Goal: Information Seeking & Learning: Learn about a topic

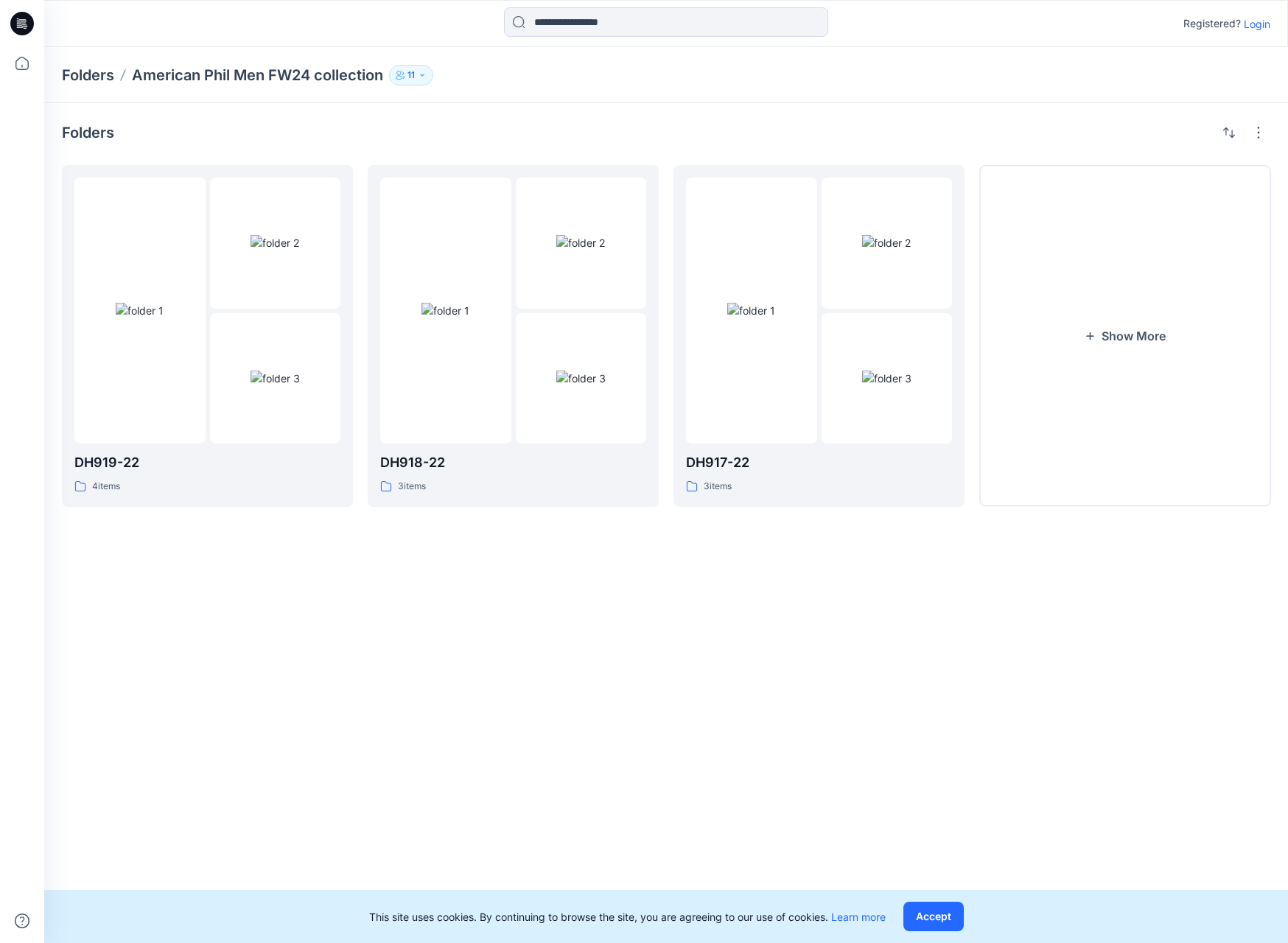
click at [99, 81] on p "Folders" at bounding box center [88, 75] width 53 height 21
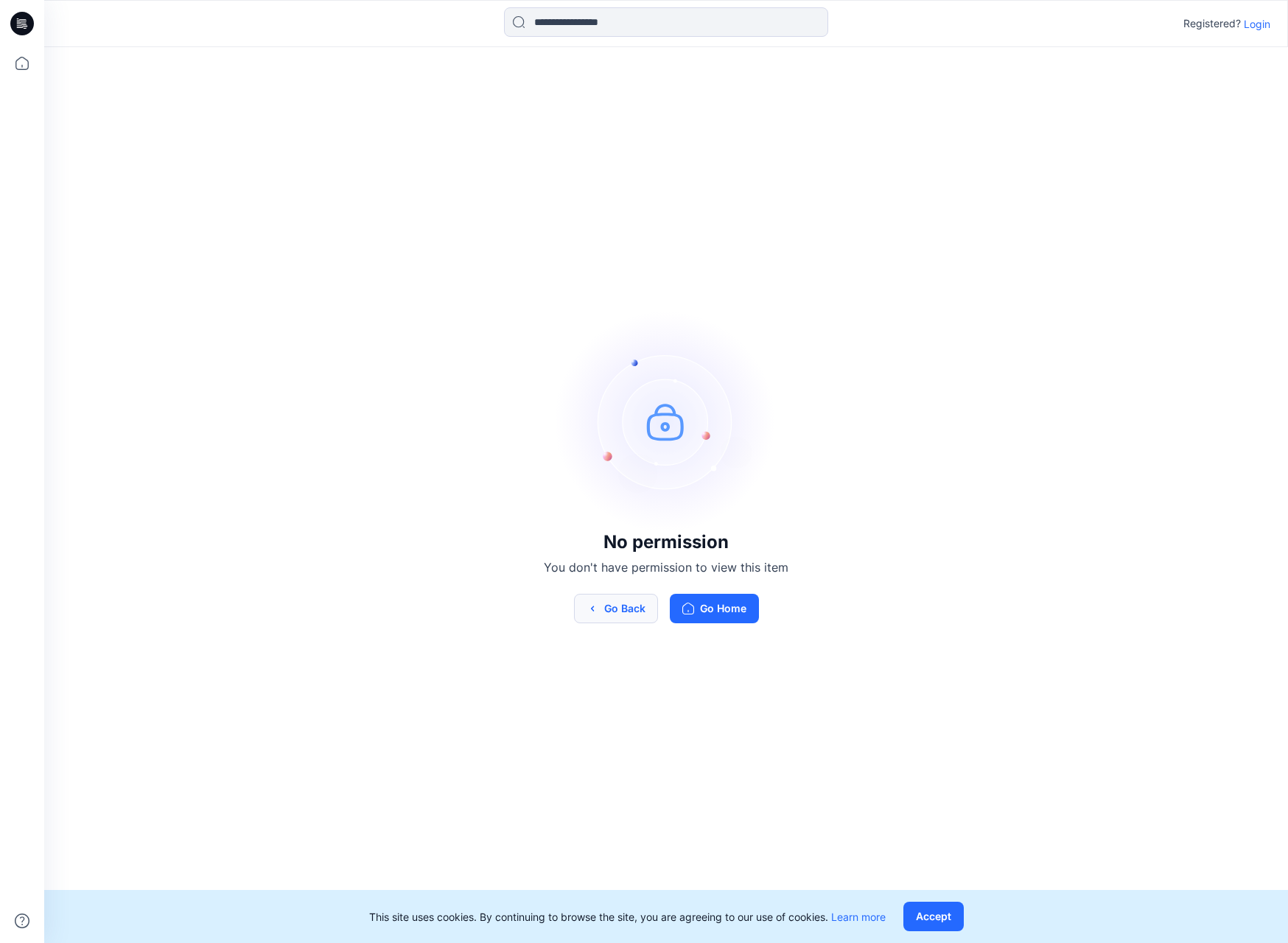
click at [611, 605] on button "Go Back" at bounding box center [616, 608] width 84 height 30
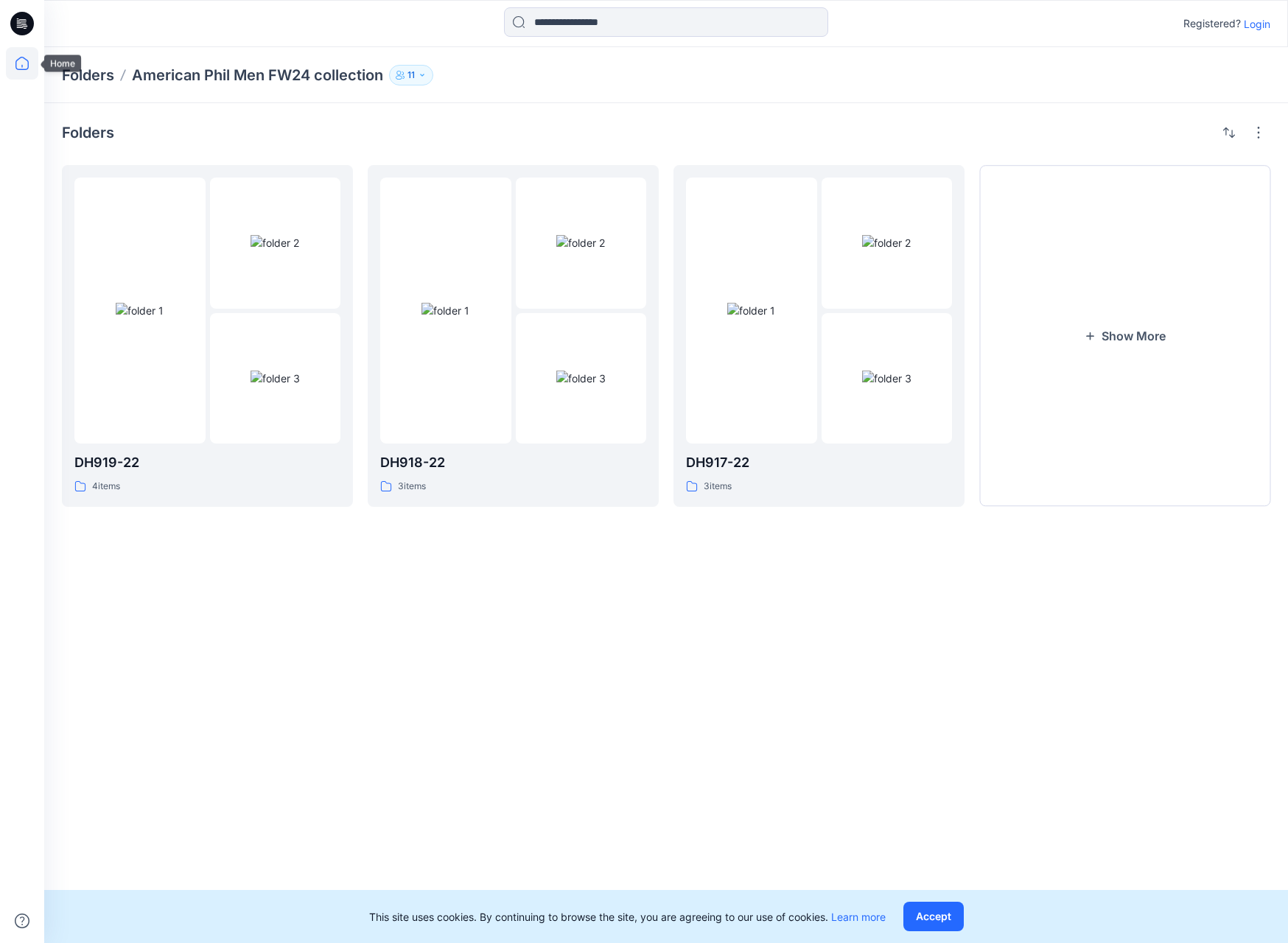
drag, startPoint x: 11, startPoint y: 60, endPoint x: 18, endPoint y: 58, distance: 7.3
click at [11, 61] on icon at bounding box center [22, 63] width 33 height 33
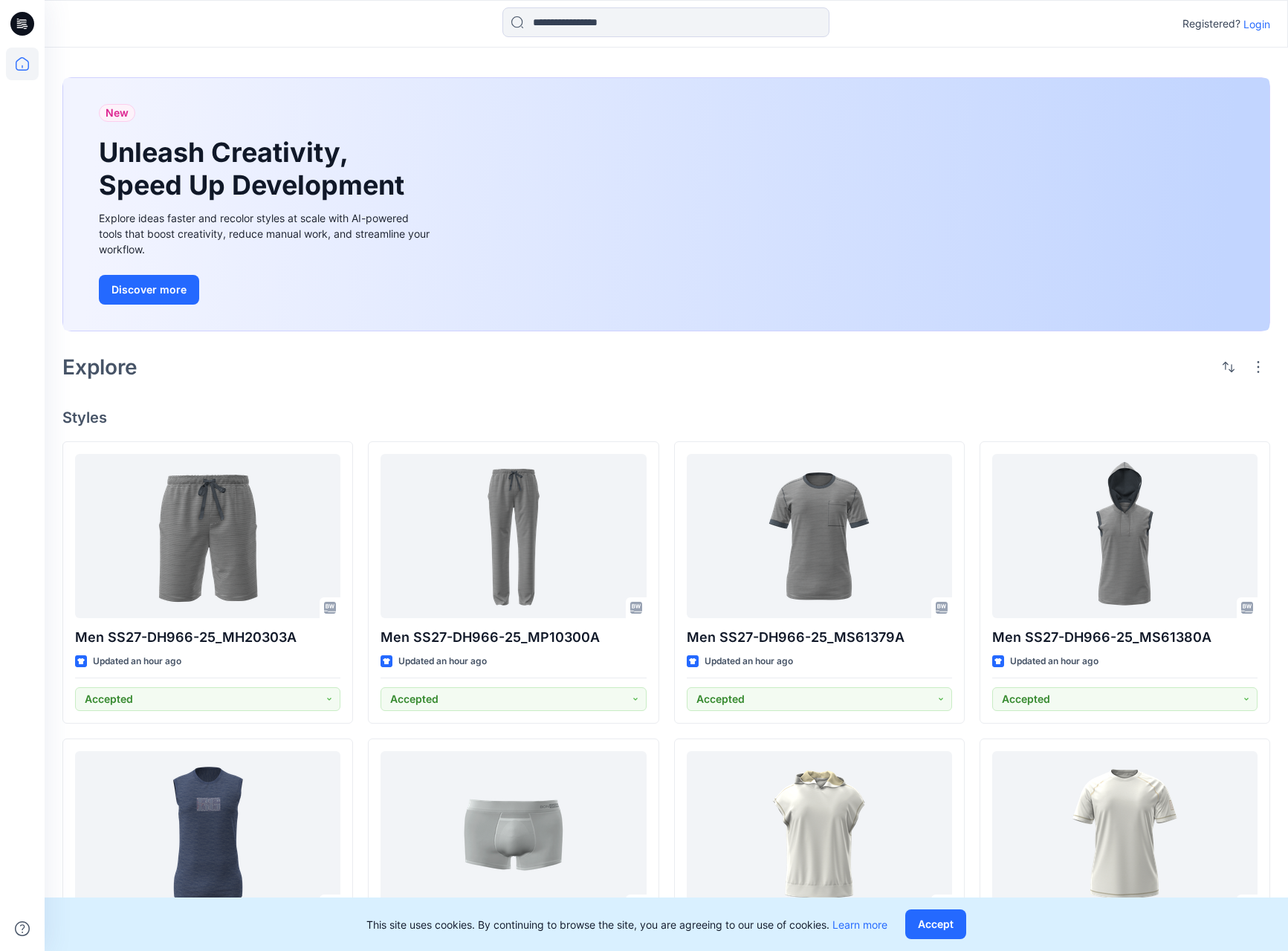
drag, startPoint x: 956, startPoint y: 926, endPoint x: 970, endPoint y: 922, distance: 14.6
click at [956, 893] on button "Accept" at bounding box center [935, 924] width 61 height 30
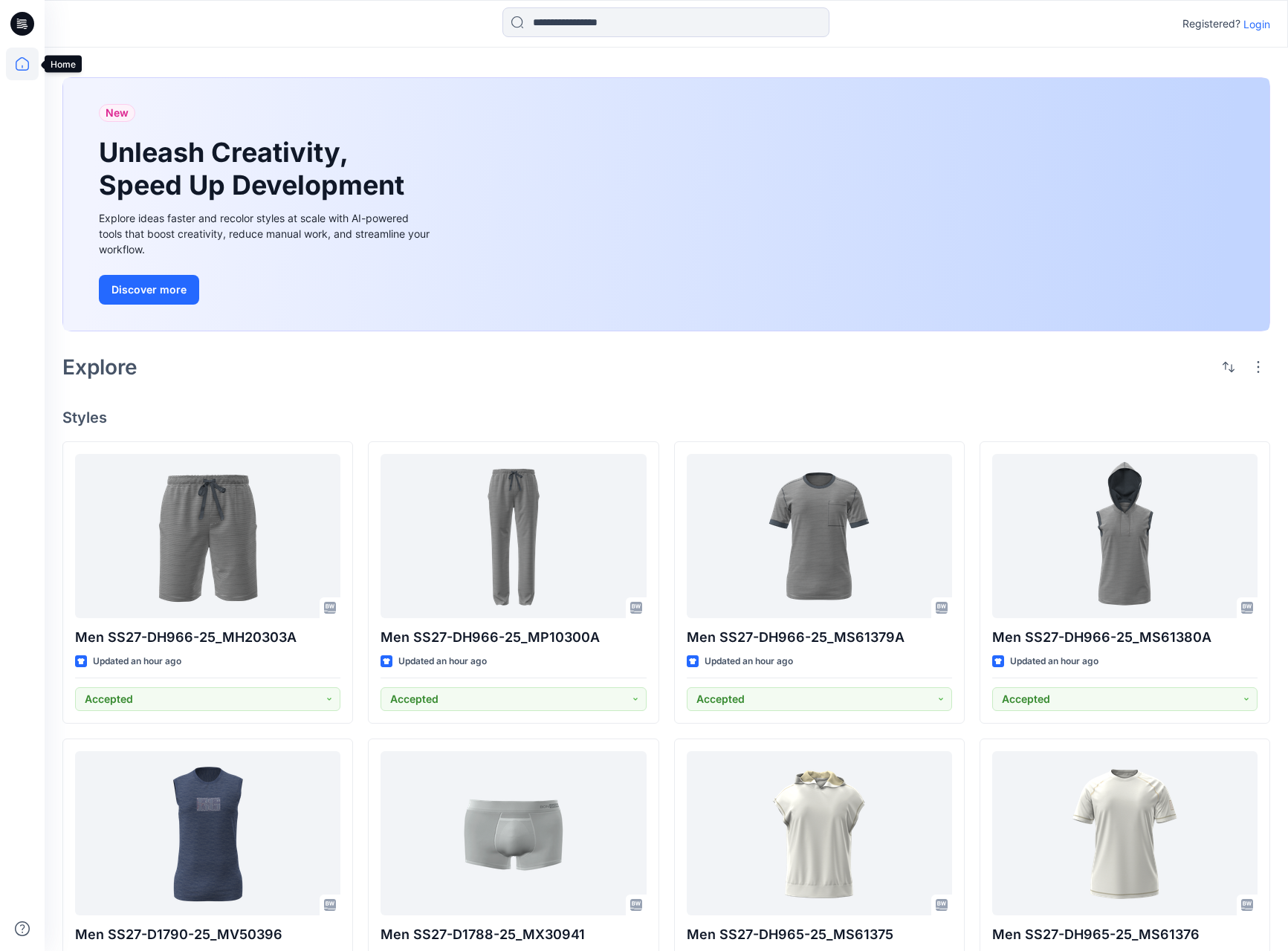
click at [18, 58] on icon at bounding box center [22, 64] width 33 height 33
click at [19, 65] on icon at bounding box center [22, 64] width 33 height 33
click at [1252, 21] on p "Login" at bounding box center [1256, 24] width 27 height 15
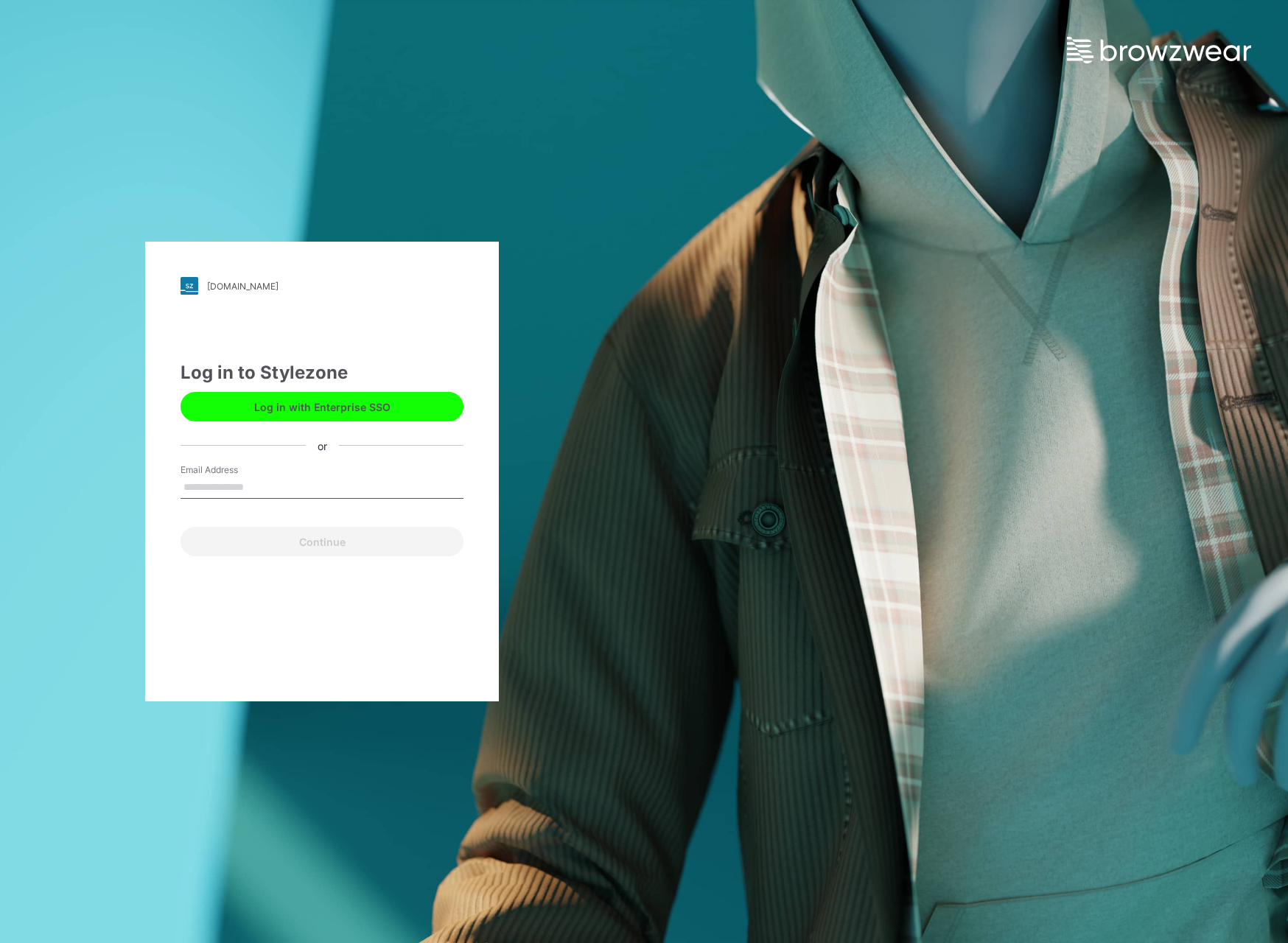
type input "**********"
drag, startPoint x: 333, startPoint y: 540, endPoint x: 342, endPoint y: 537, distance: 9.5
click at [333, 540] on button "Continue" at bounding box center [322, 541] width 283 height 30
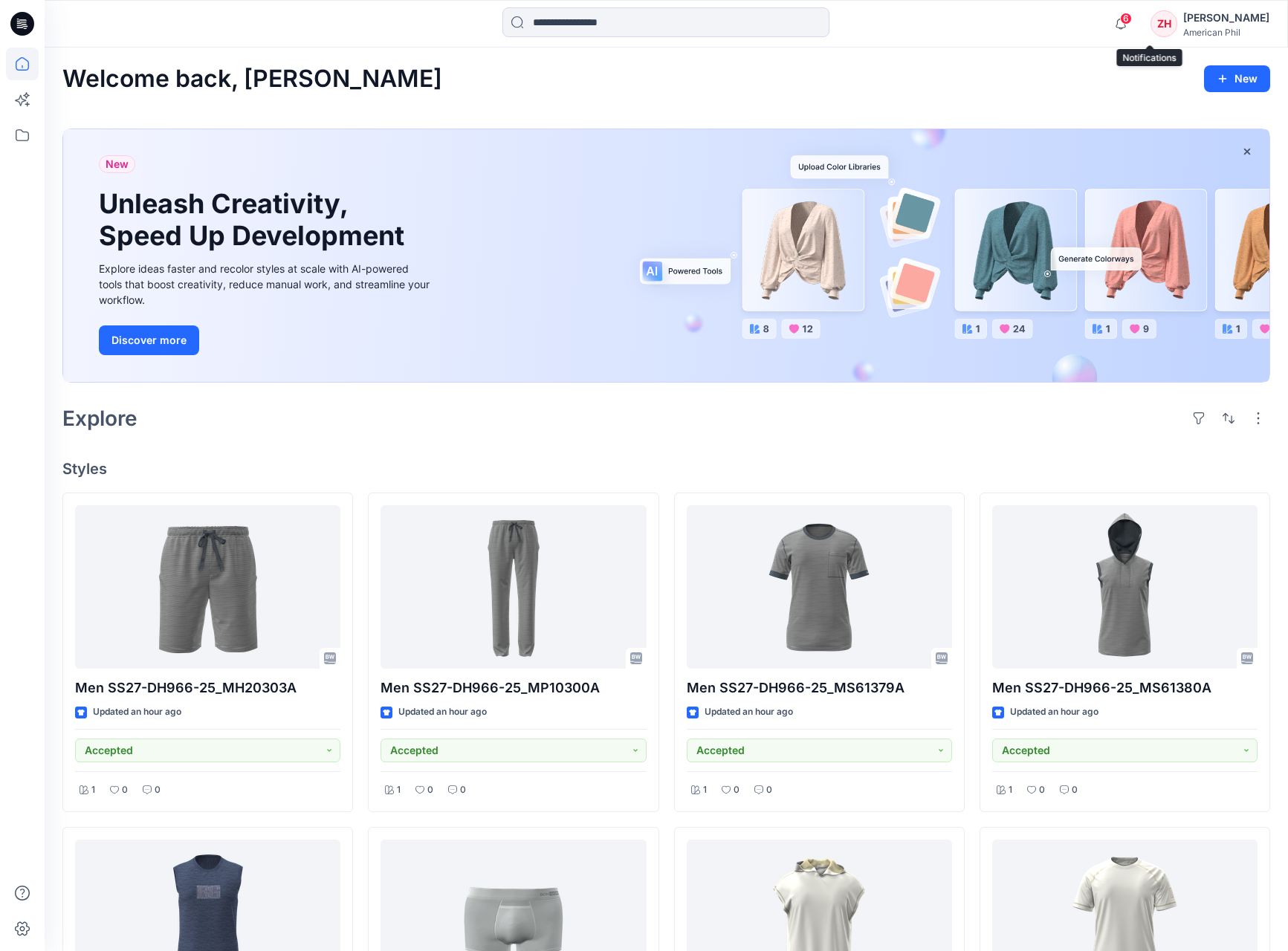
click at [1132, 22] on span "6" at bounding box center [1125, 18] width 12 height 12
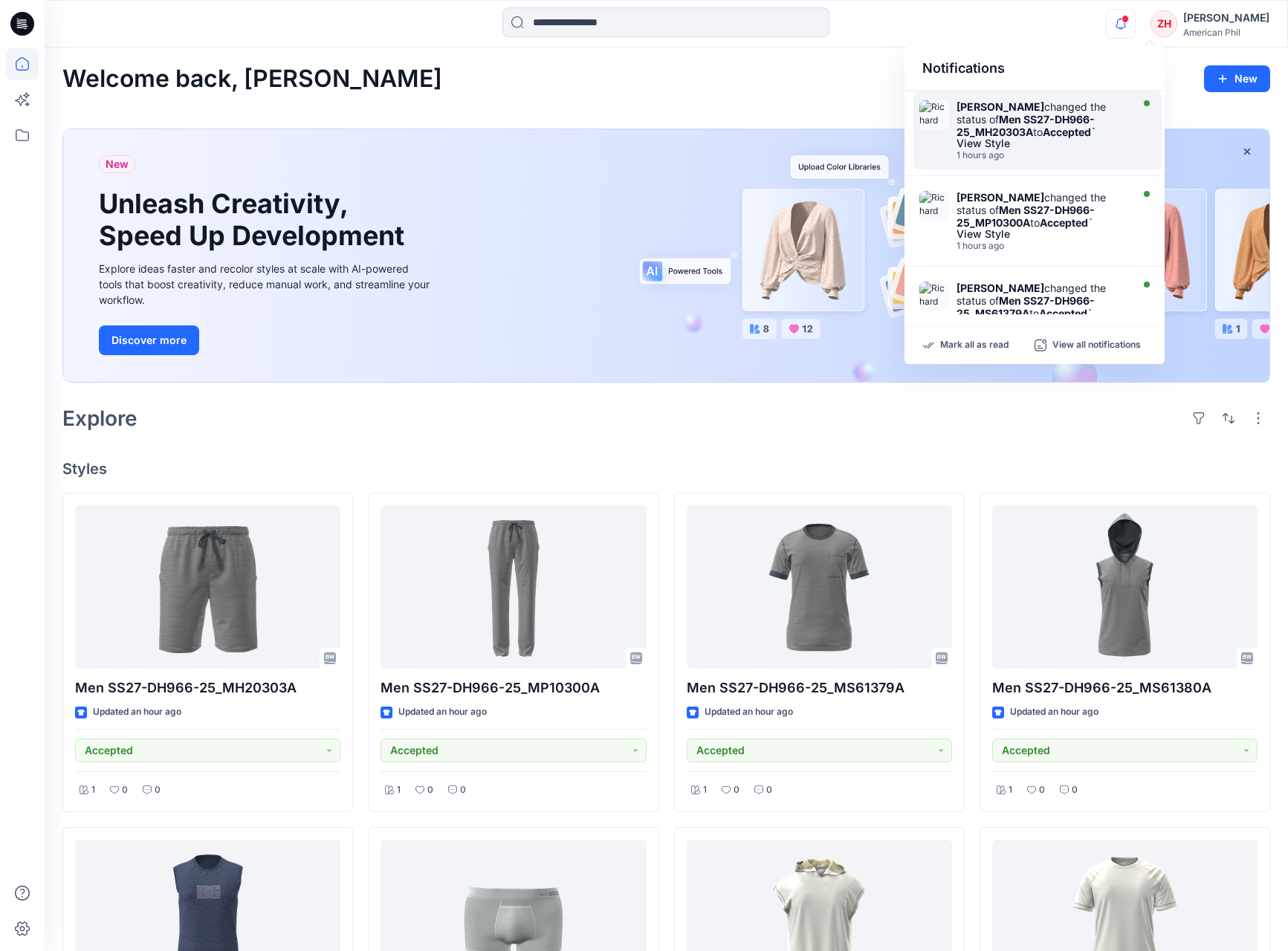
click at [1059, 120] on strong "Men SS27-DH966-25_MH20303A" at bounding box center [1026, 125] width 138 height 25
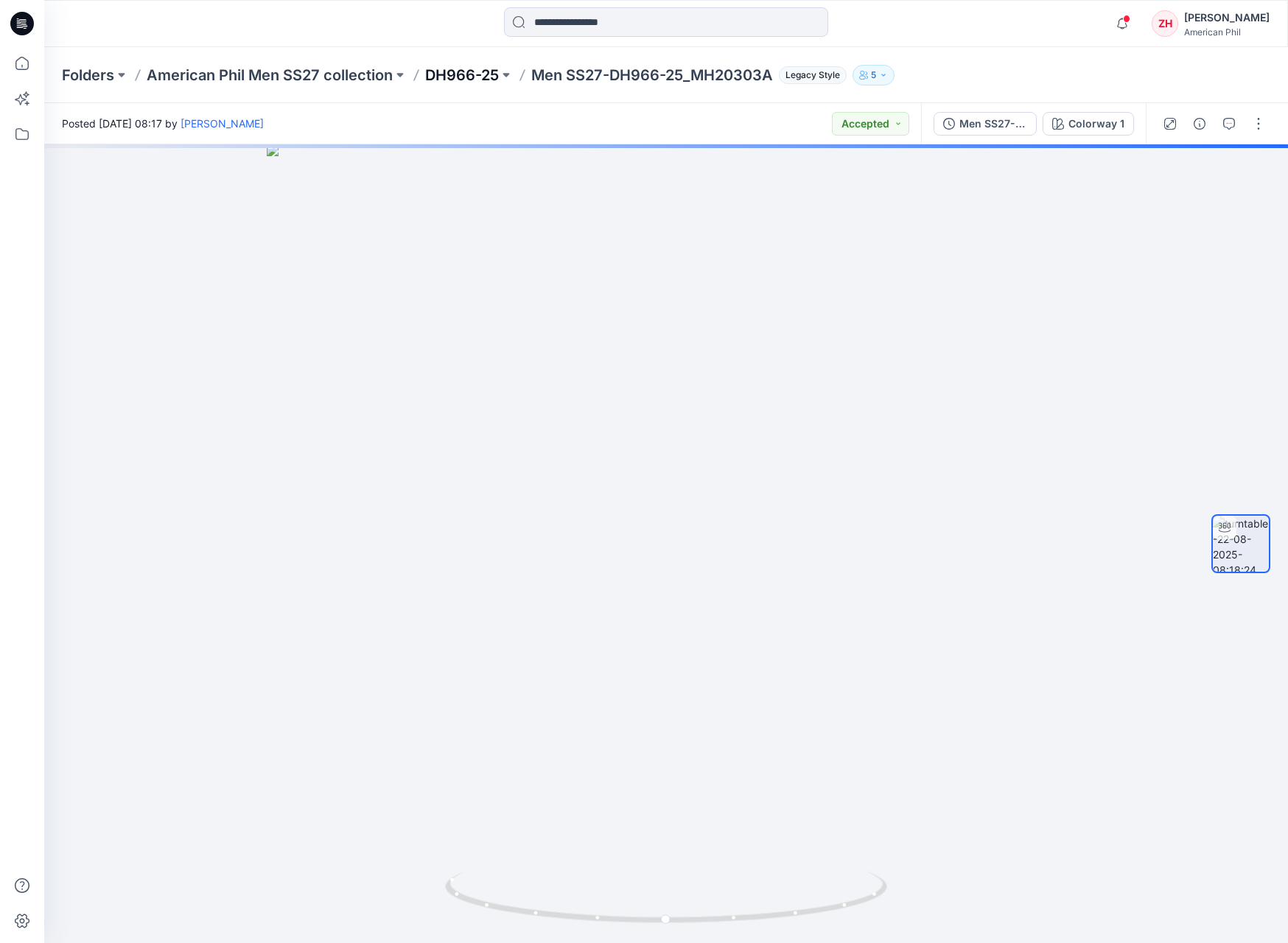
click at [468, 71] on p "DH966-25" at bounding box center [462, 75] width 74 height 21
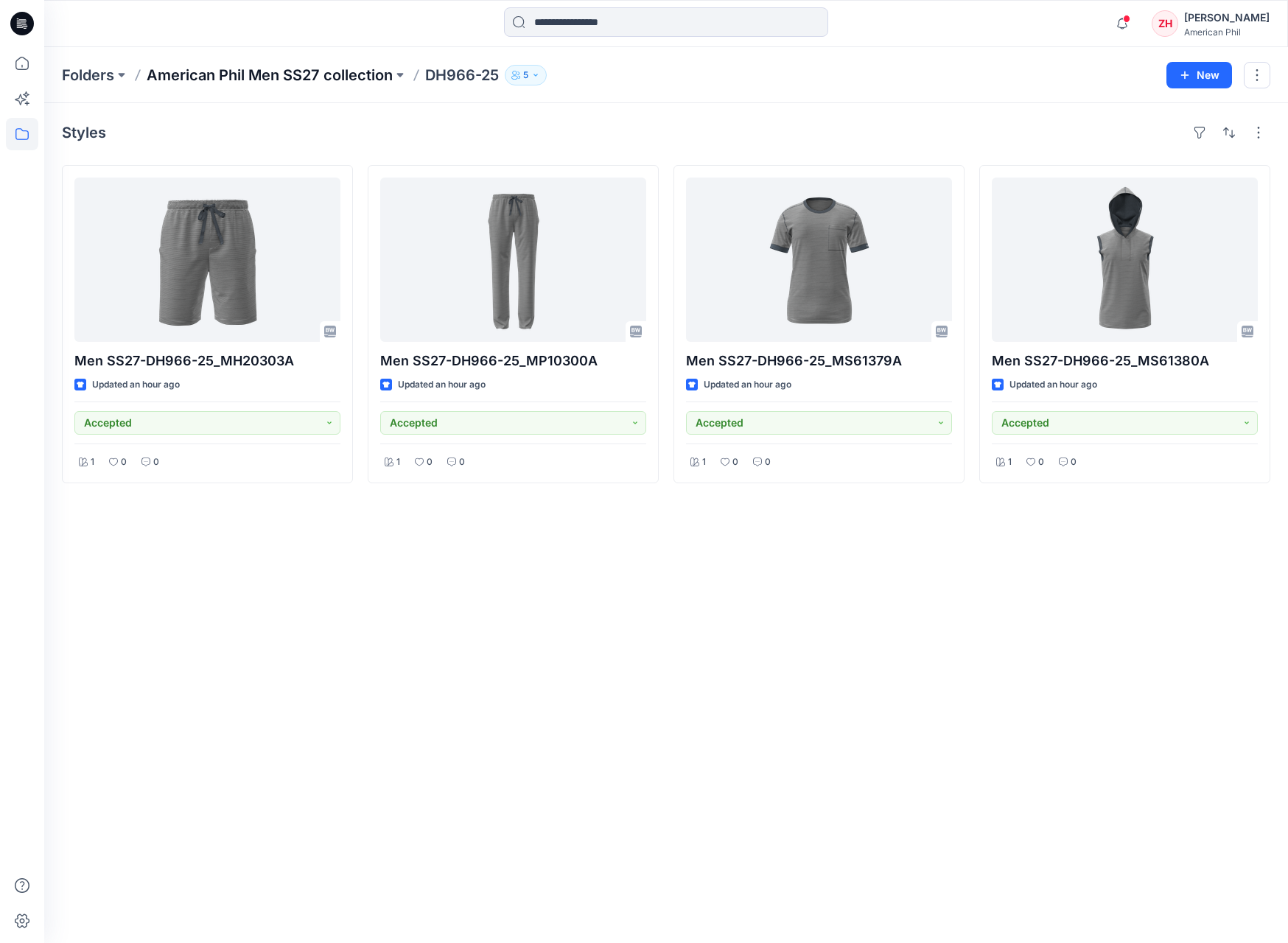
click at [346, 69] on p "American Phil Men SS27 collection" at bounding box center [269, 75] width 246 height 21
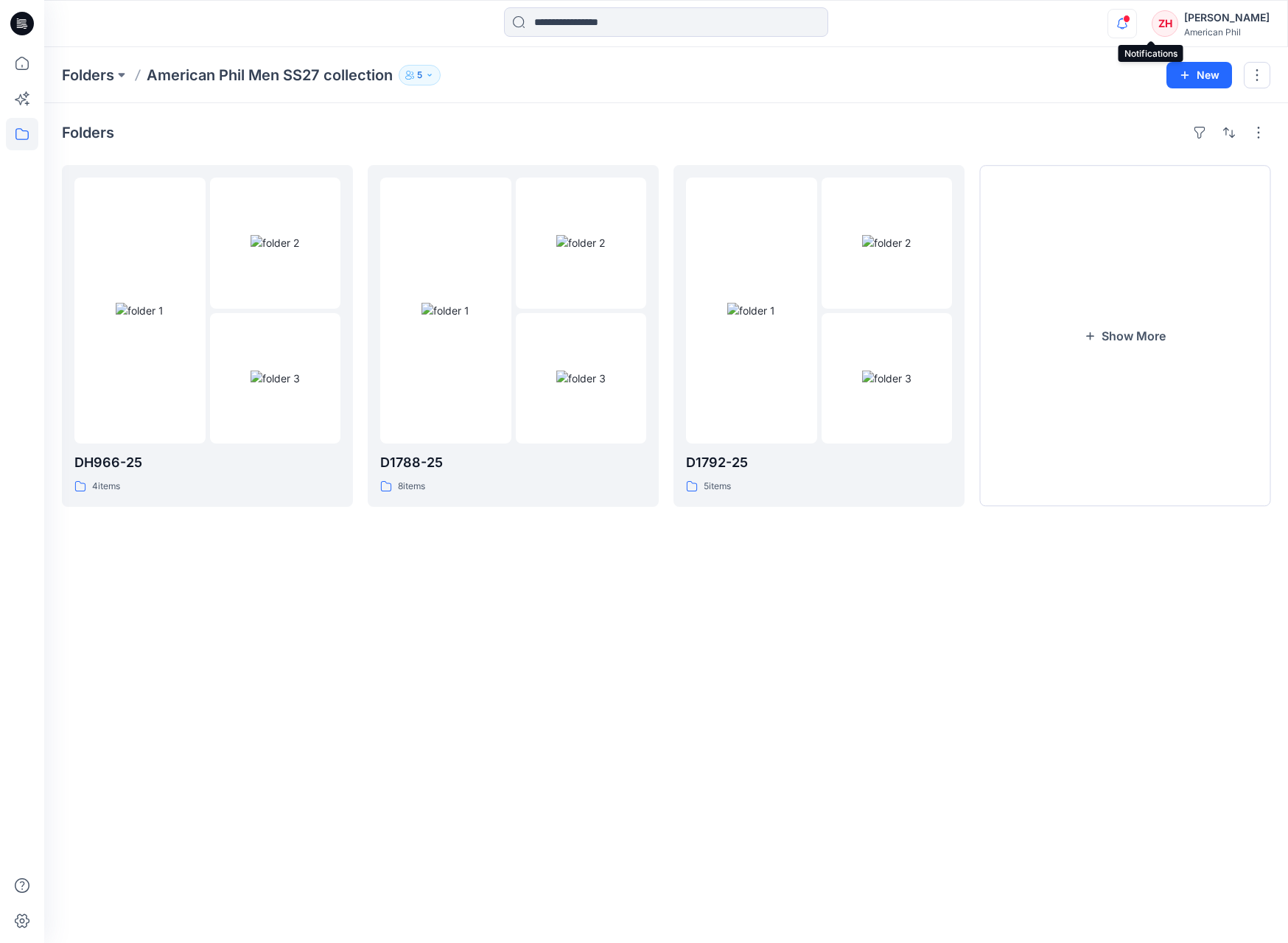
click at [1136, 16] on icon "button" at bounding box center [1123, 24] width 28 height 30
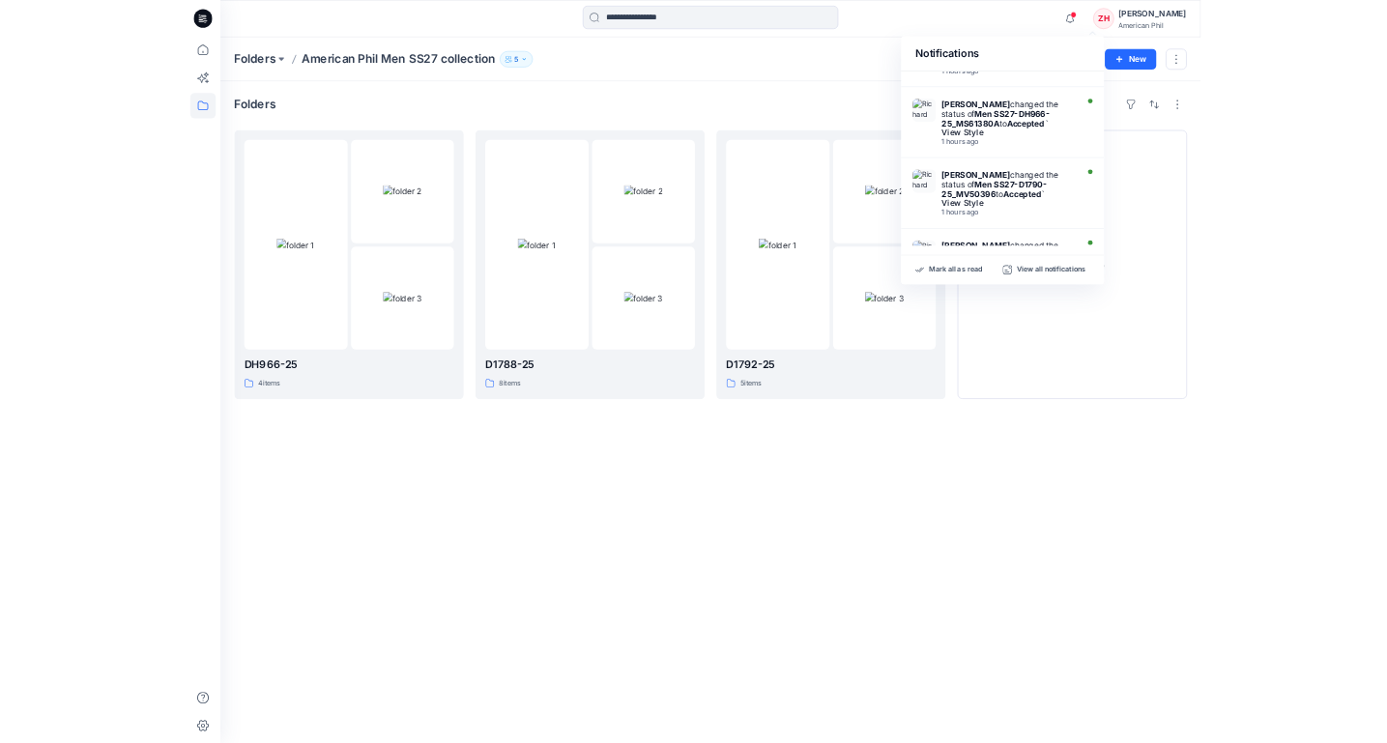
scroll to position [324, 0]
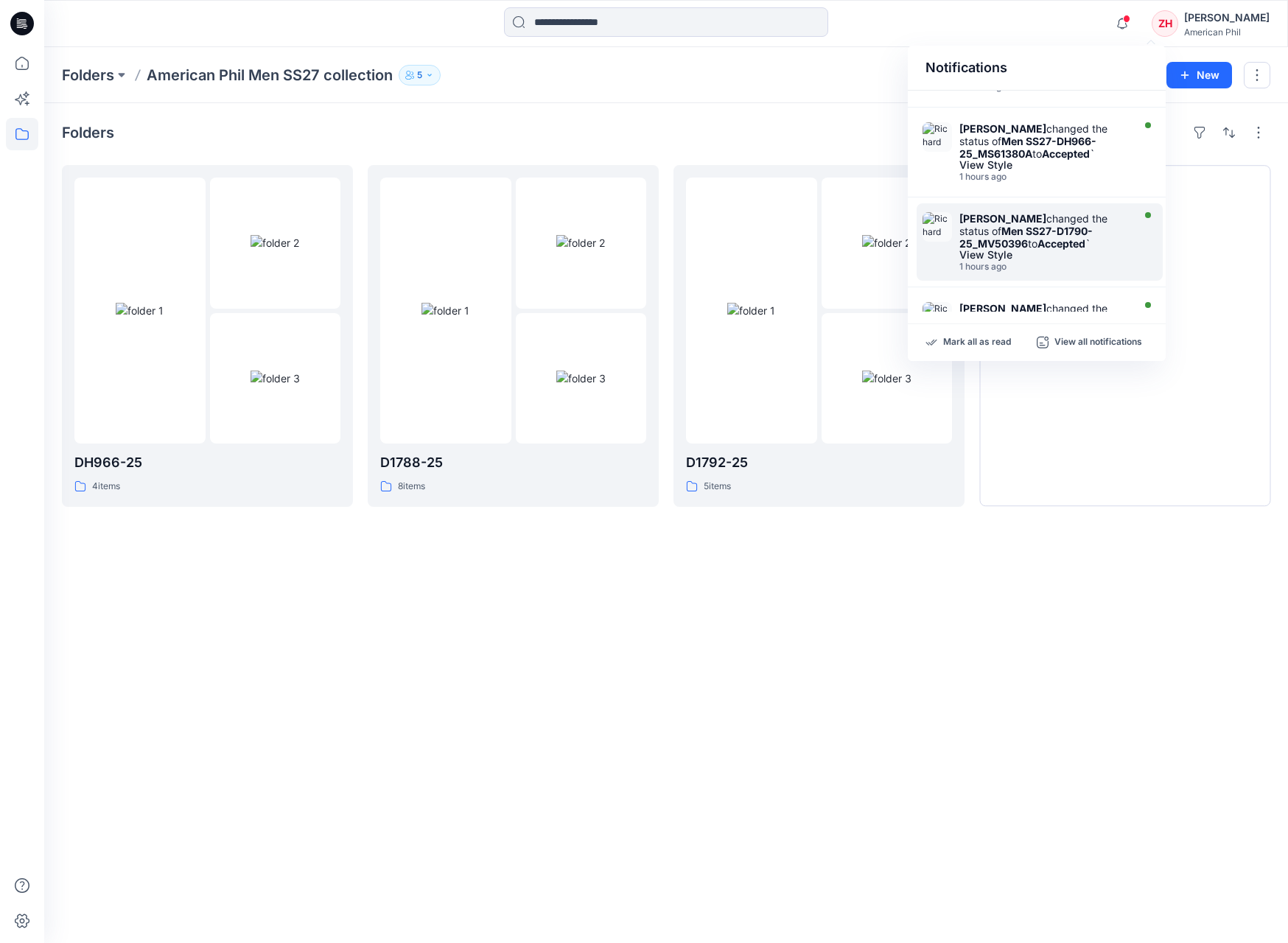
click at [1023, 226] on strong "Men SS27-D1790-25_MV50396" at bounding box center [1026, 237] width 133 height 25
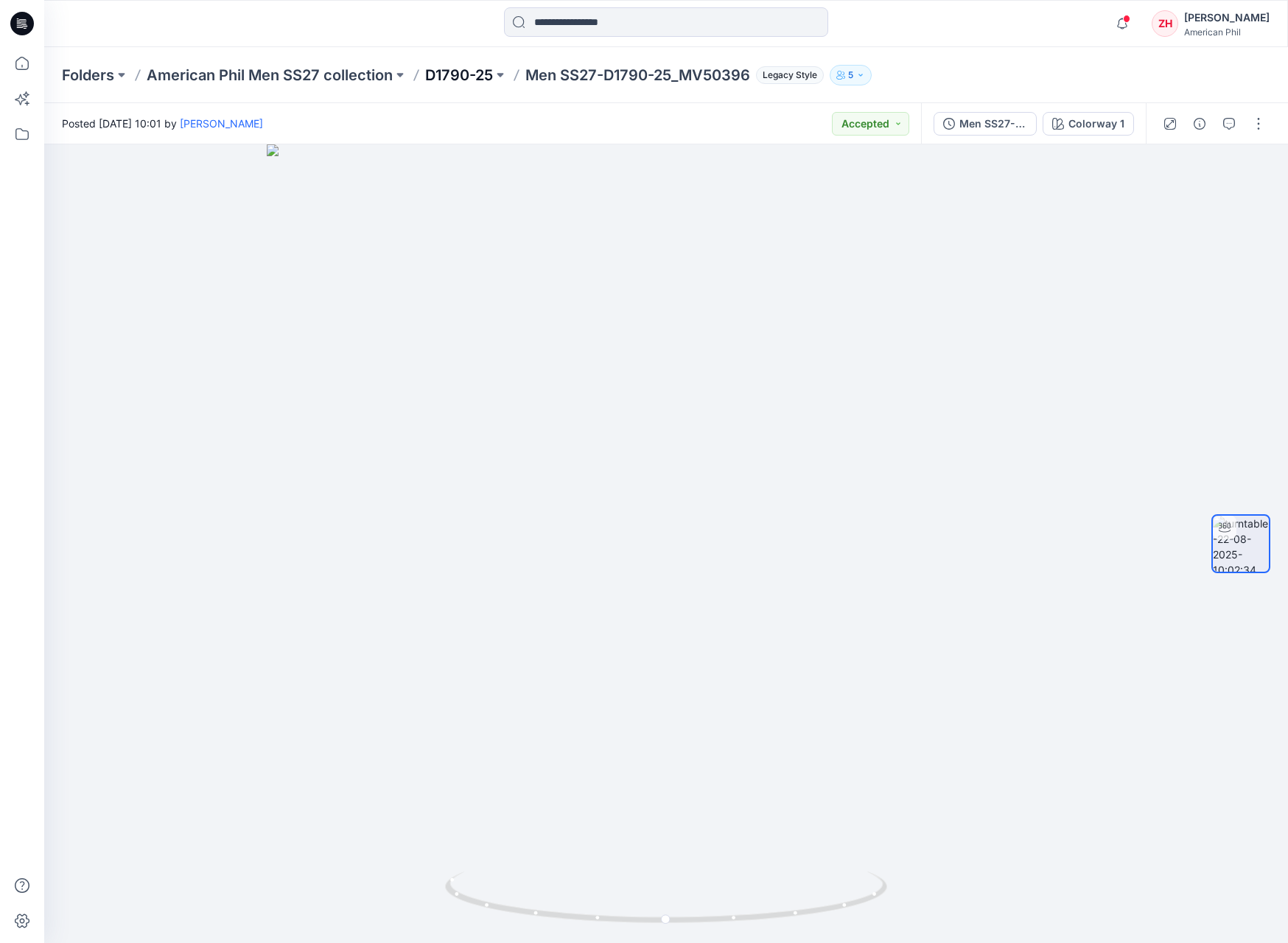
click at [487, 75] on p "D1790-25" at bounding box center [459, 75] width 68 height 21
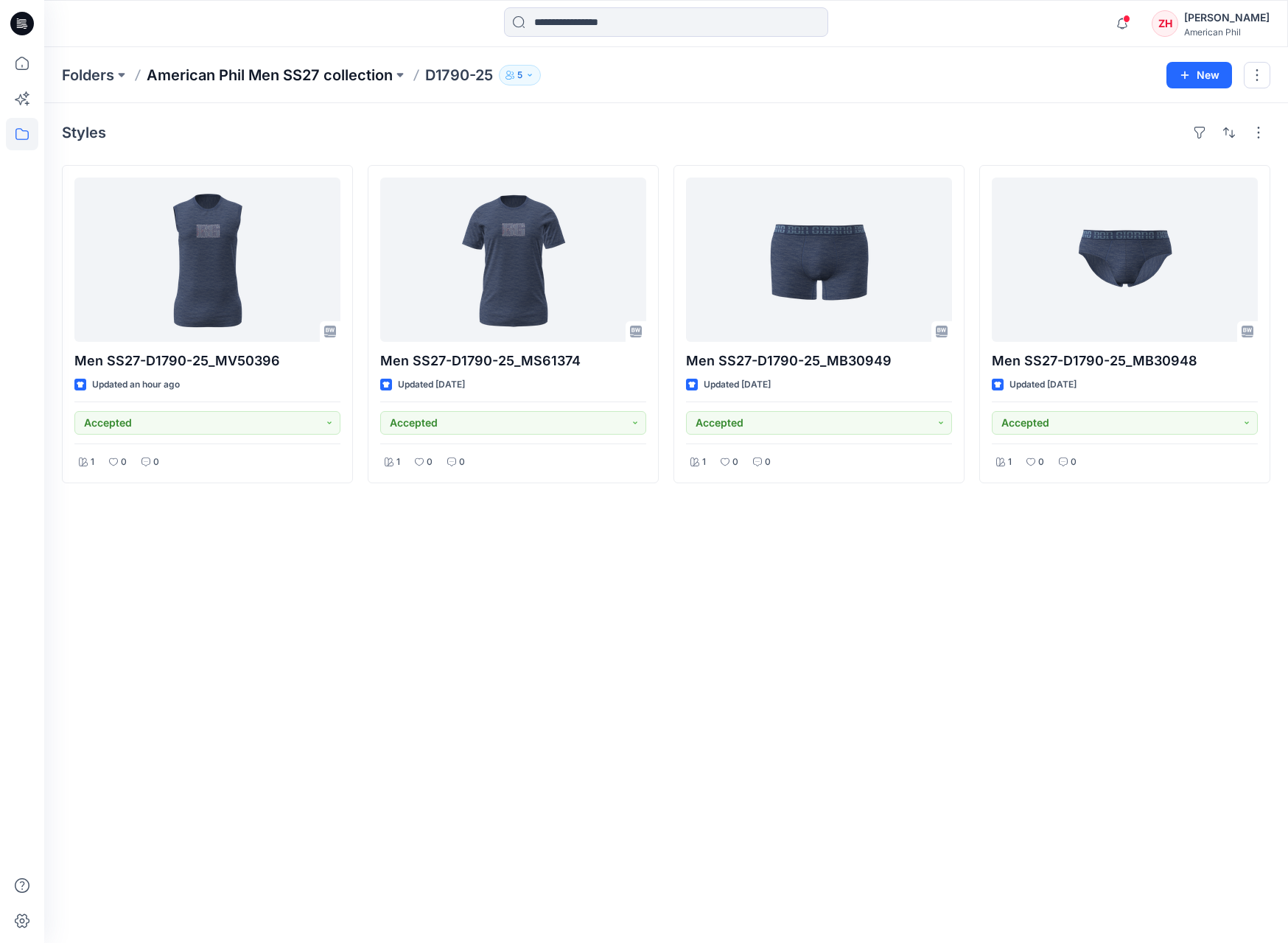
click at [370, 73] on p "American Phil Men SS27 collection" at bounding box center [269, 75] width 246 height 21
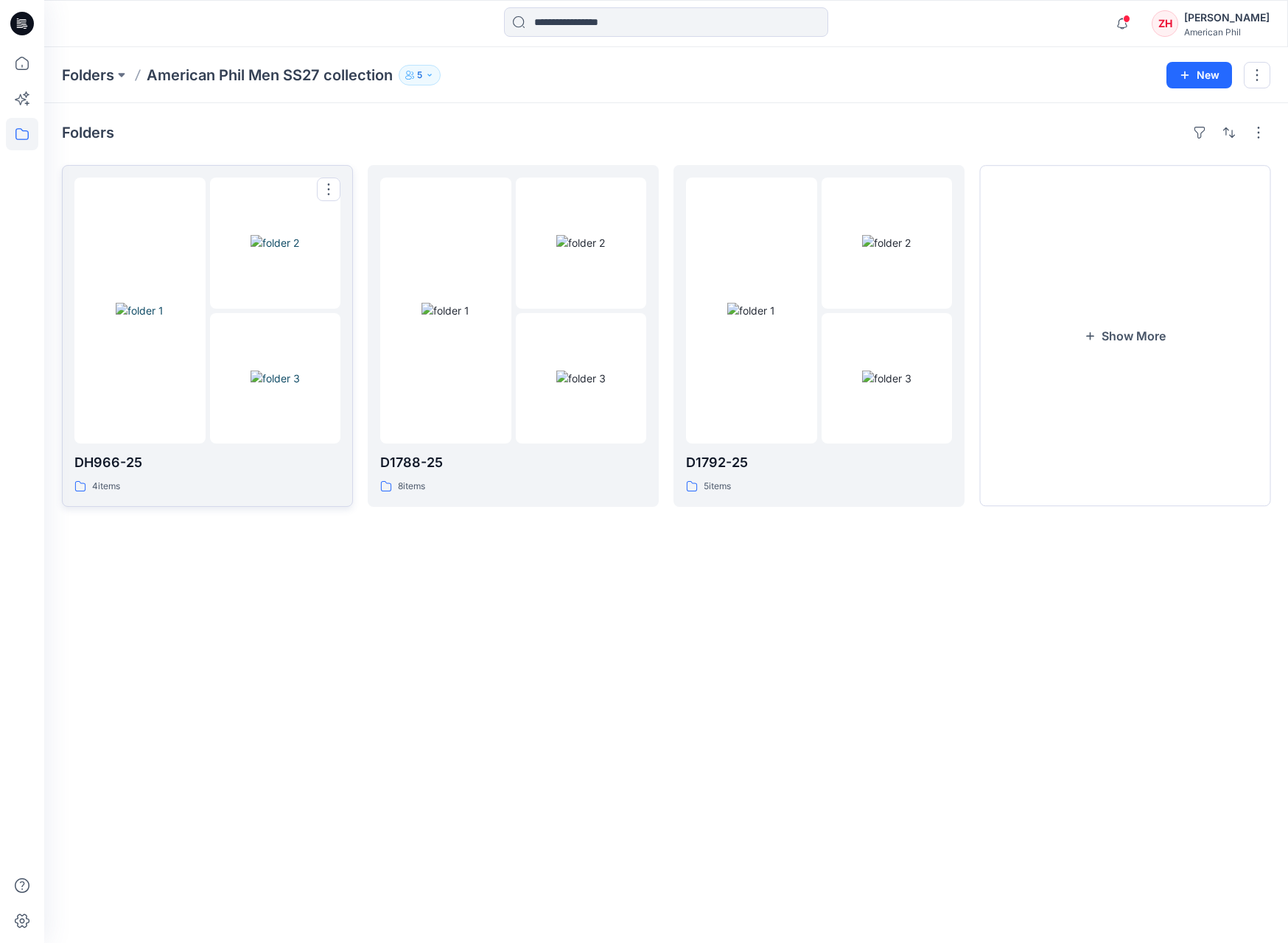
click at [164, 303] on img at bounding box center [140, 310] width 48 height 15
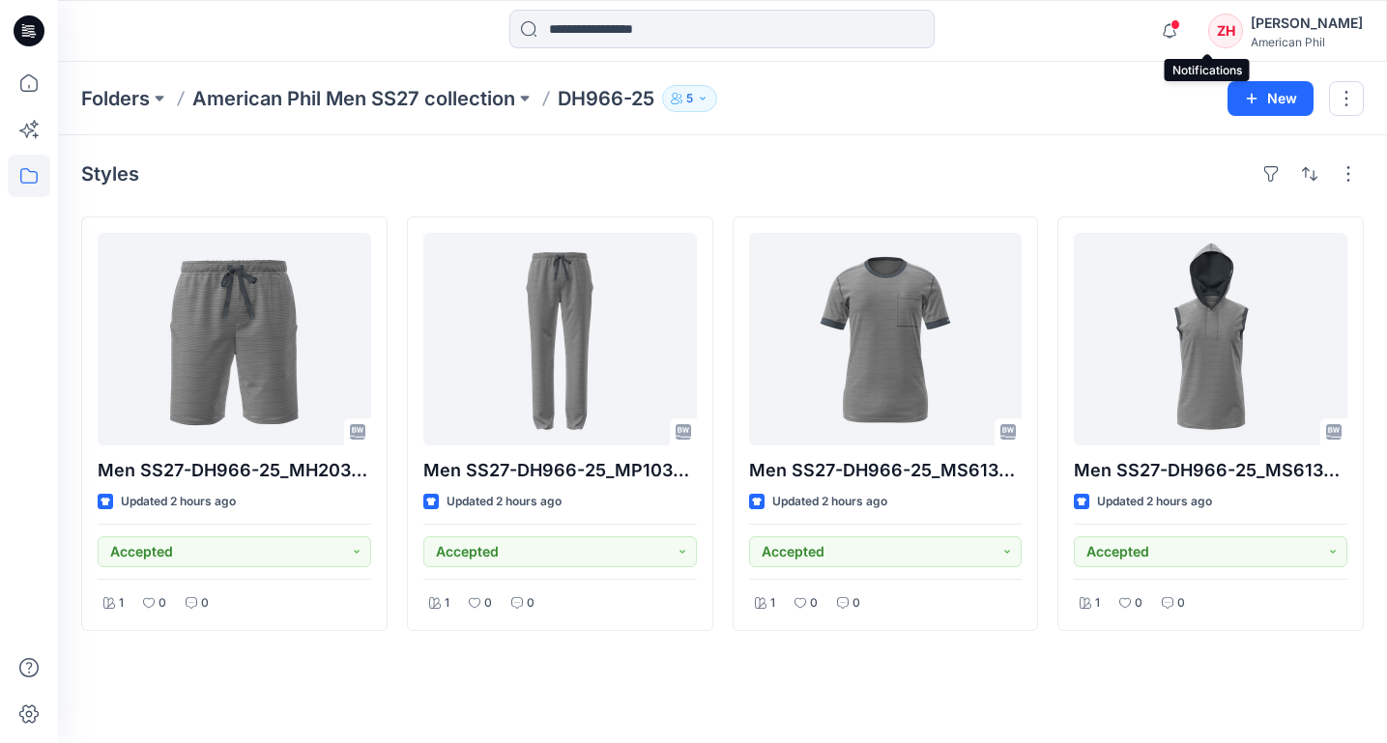
click at [1180, 22] on span at bounding box center [1175, 24] width 10 height 11
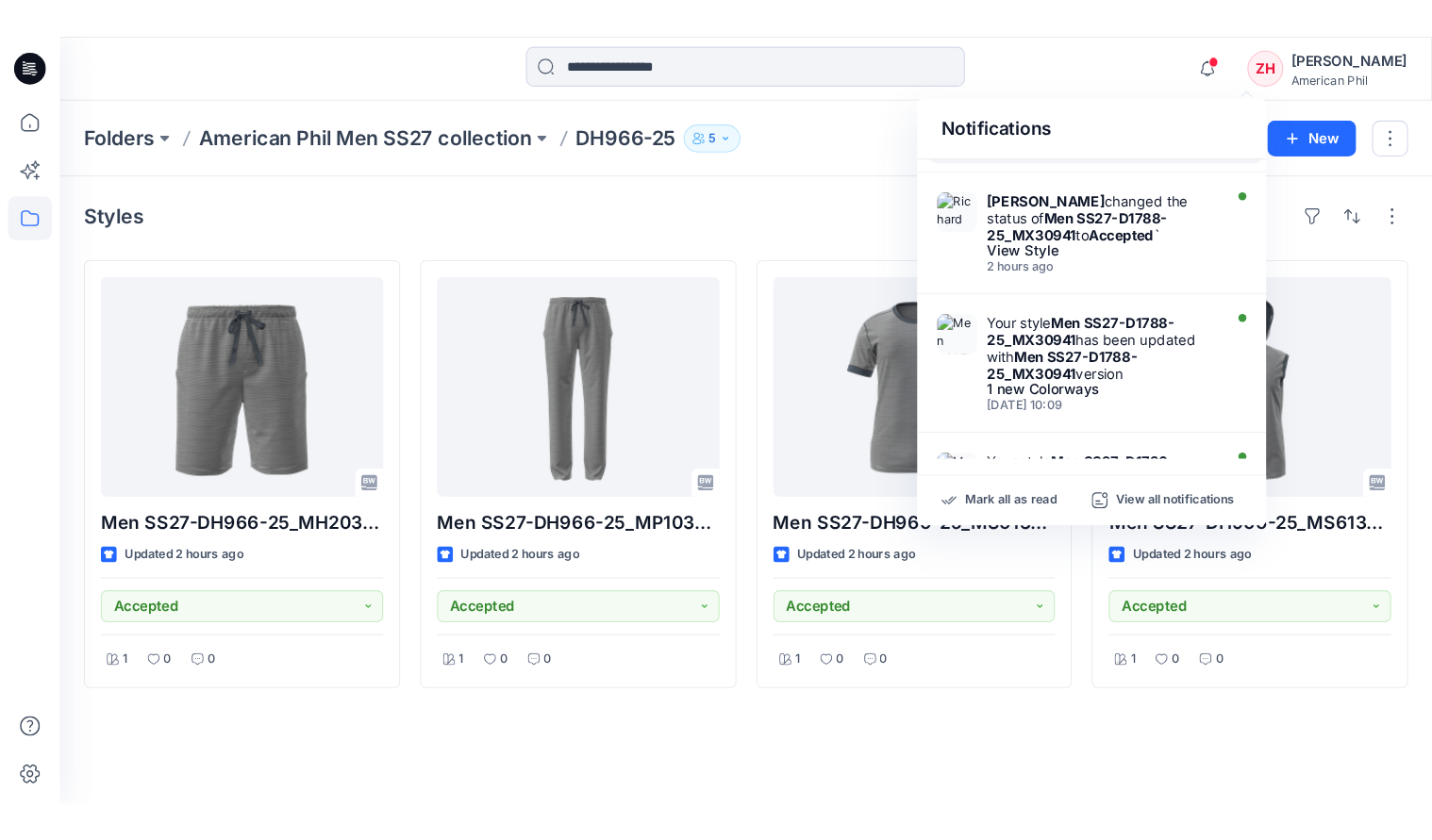
scroll to position [550, 0]
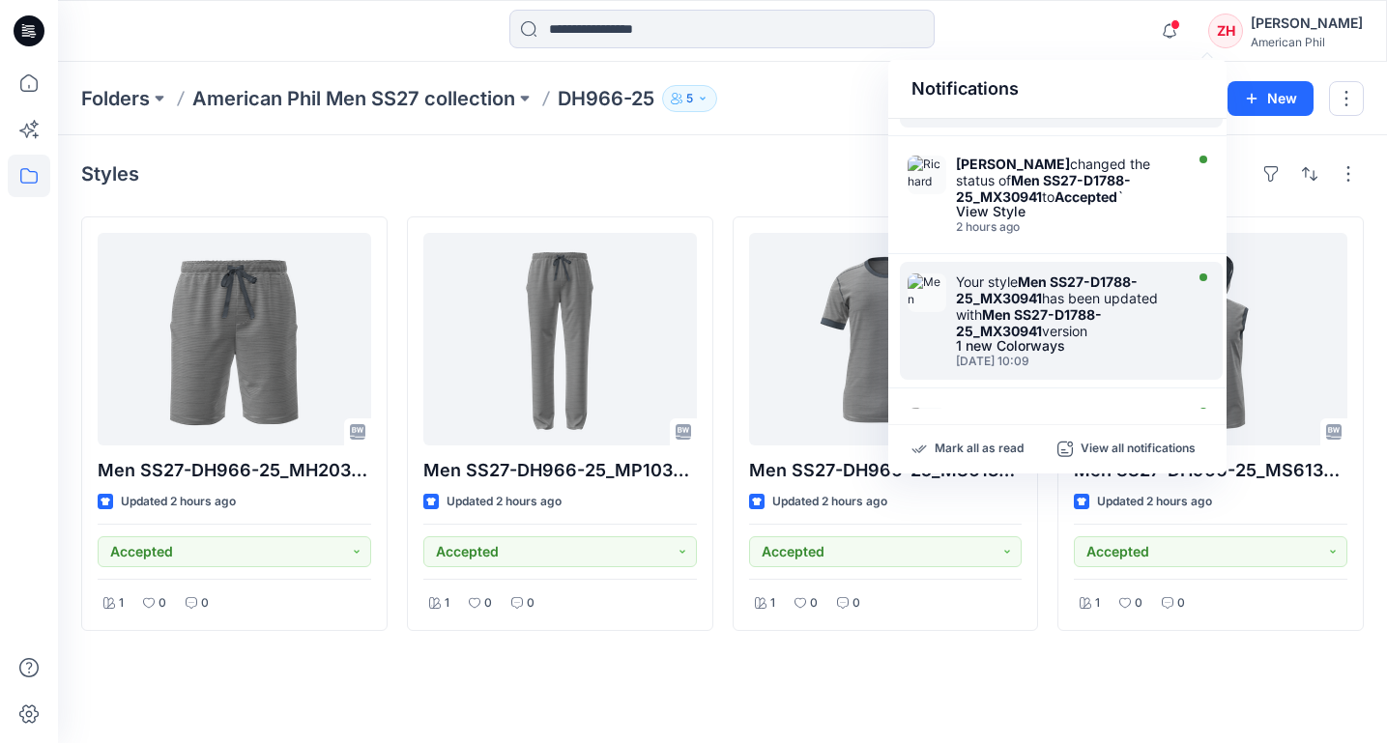
click at [1056, 312] on strong "Men SS27-D1788-25_MX30941" at bounding box center [1029, 322] width 146 height 33
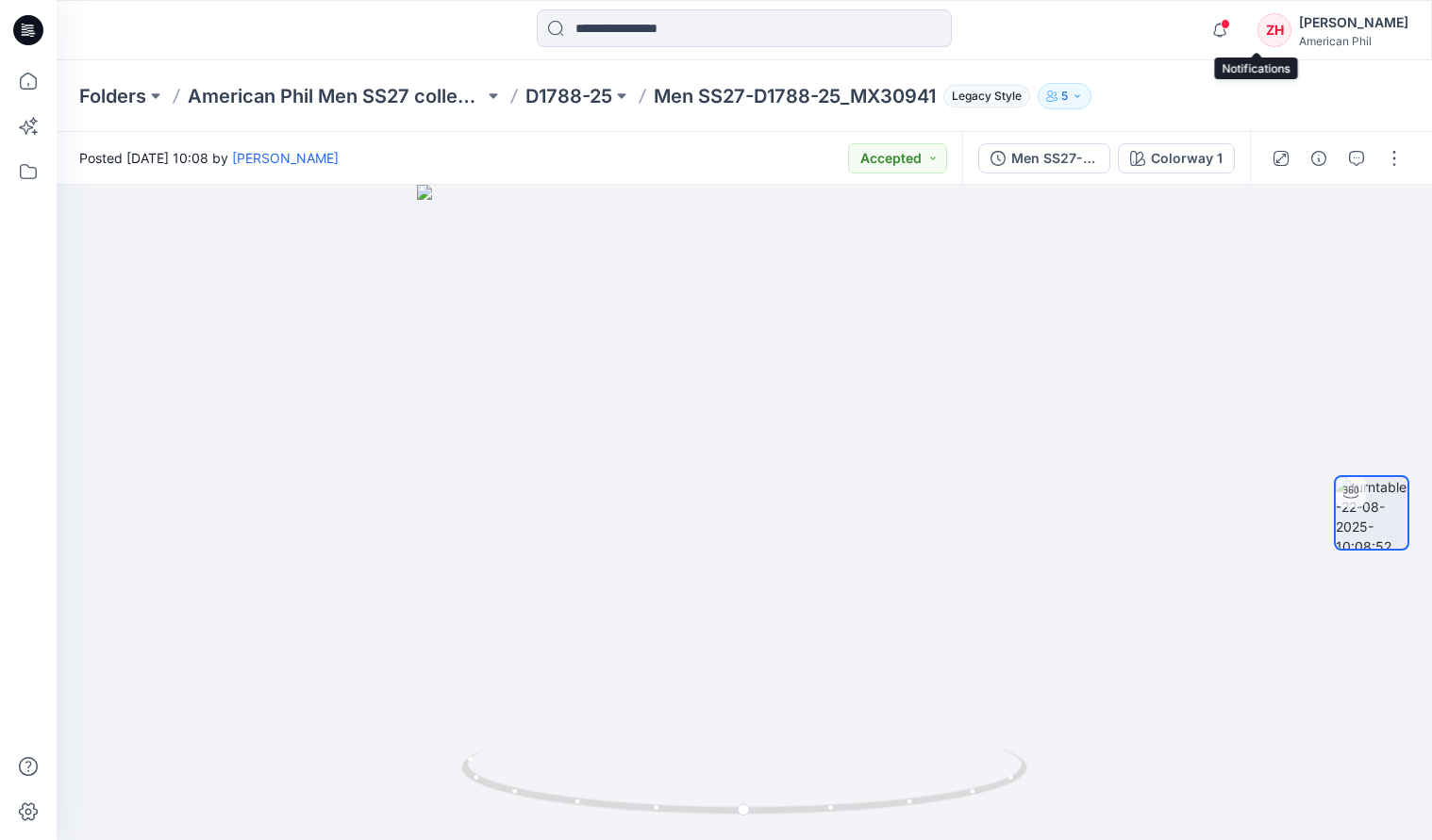
click at [1230, 23] on span at bounding box center [1226, 23] width 10 height 11
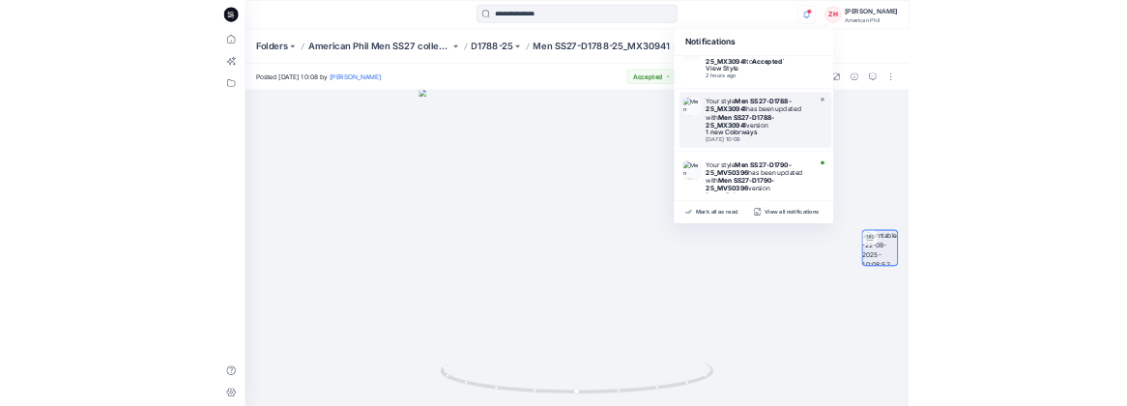
scroll to position [594, 0]
